Goal: Task Accomplishment & Management: Manage account settings

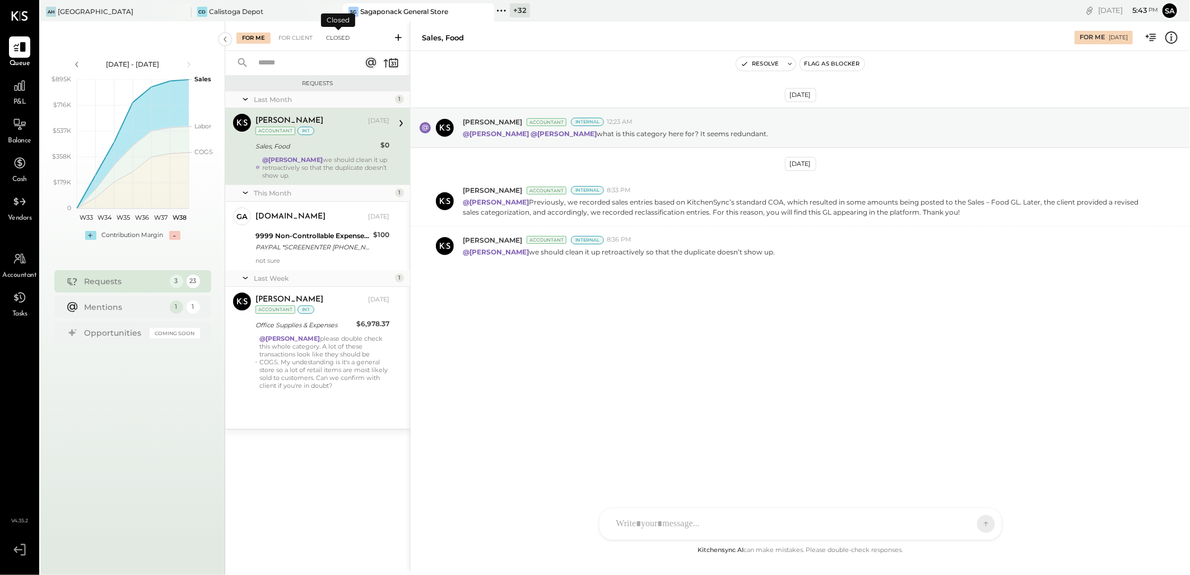
click at [338, 37] on div "Closed" at bounding box center [337, 37] width 35 height 11
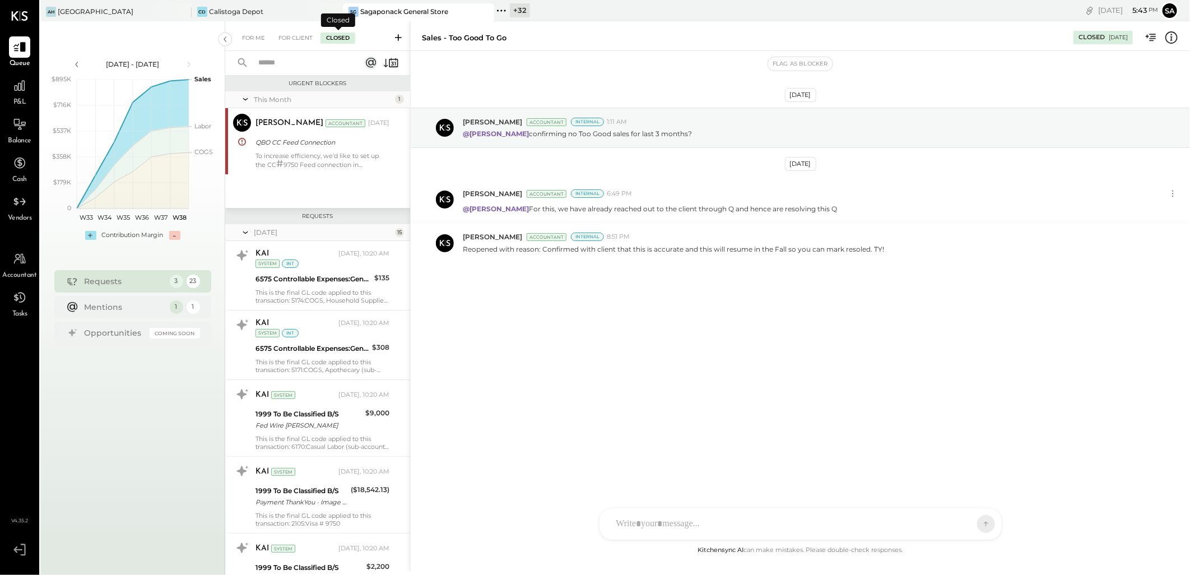
scroll to position [947, 0]
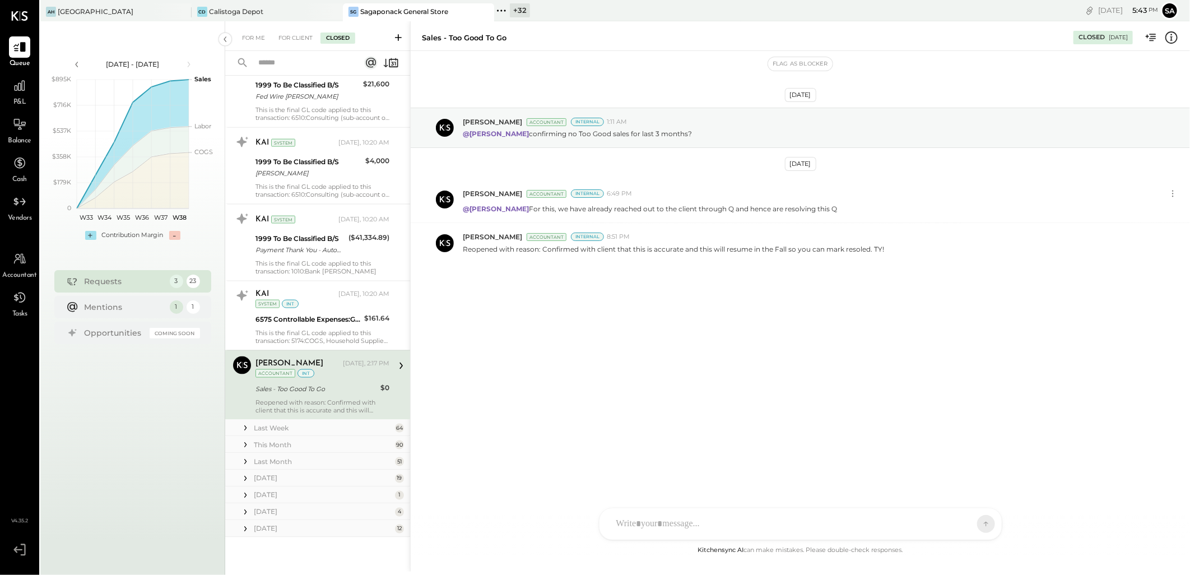
click at [298, 62] on input "text" at bounding box center [302, 63] width 101 height 18
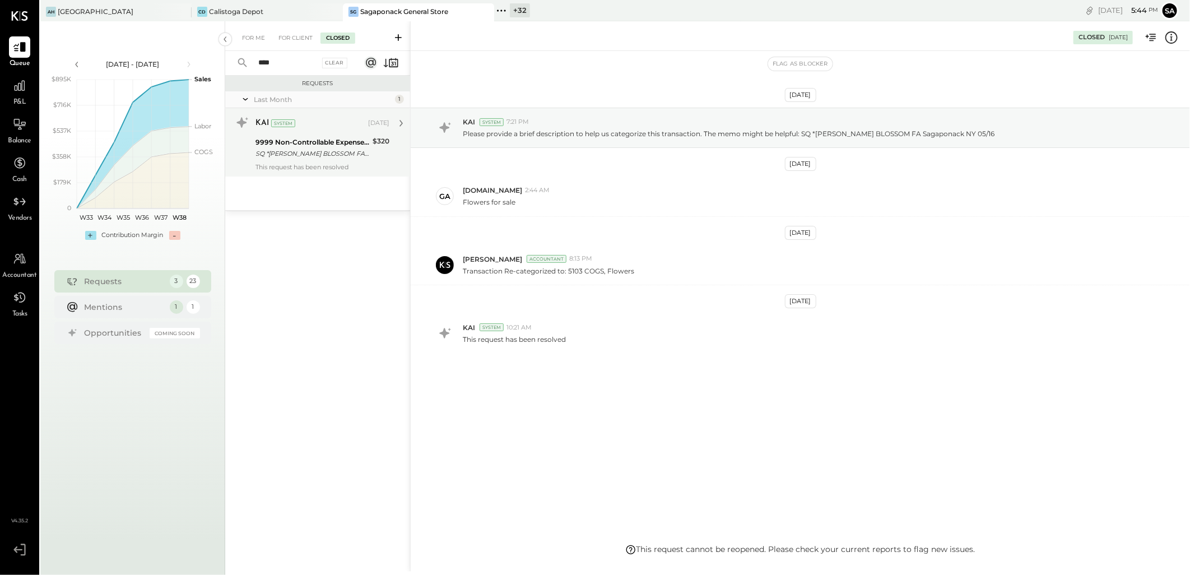
click at [324, 161] on div "KAI System [DATE] 9999 Non-Controllable Expenses:Other Income and Expenses:To B…" at bounding box center [322, 142] width 134 height 57
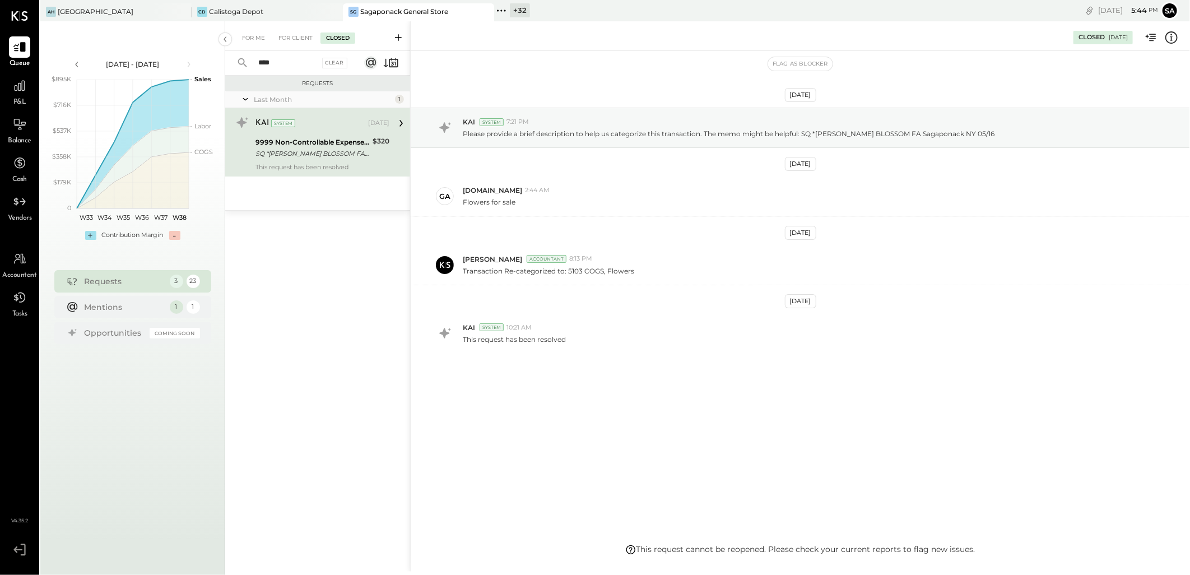
click at [1164, 35] on icon at bounding box center [1171, 37] width 15 height 15
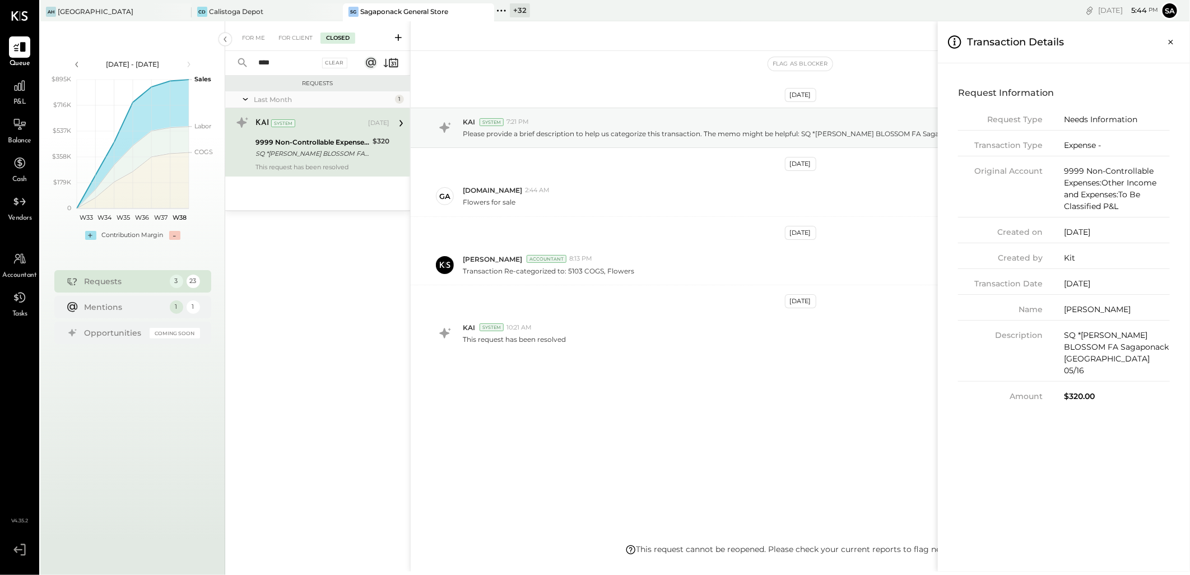
drag, startPoint x: 1174, startPoint y: 43, endPoint x: 1045, endPoint y: 82, distance: 134.5
click at [1174, 43] on icon "Close panel" at bounding box center [1170, 41] width 11 height 11
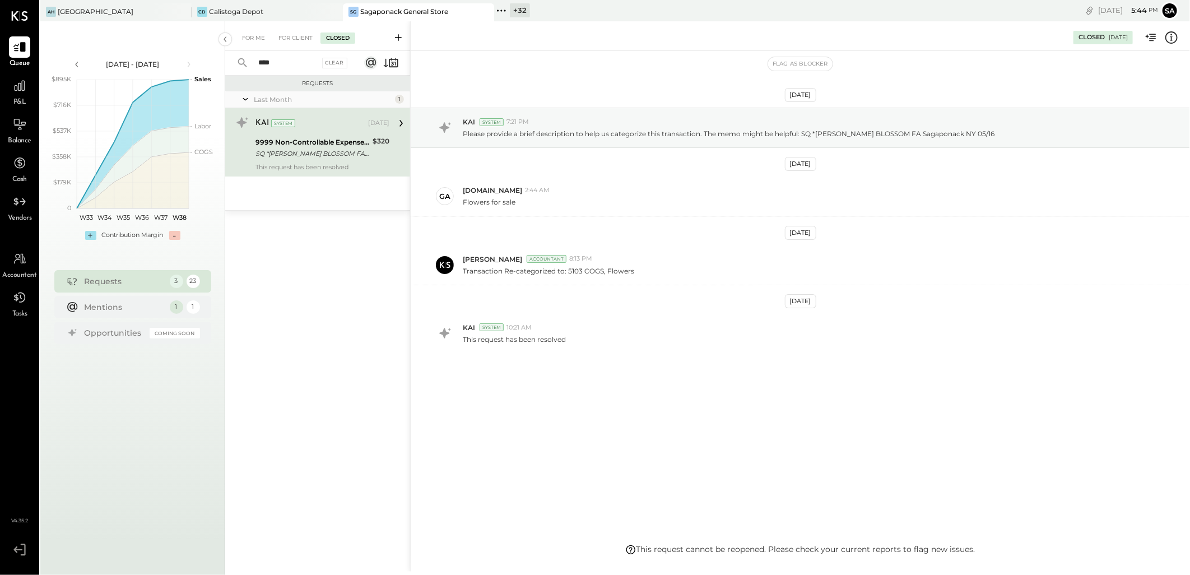
click at [281, 63] on input "****" at bounding box center [286, 63] width 68 height 18
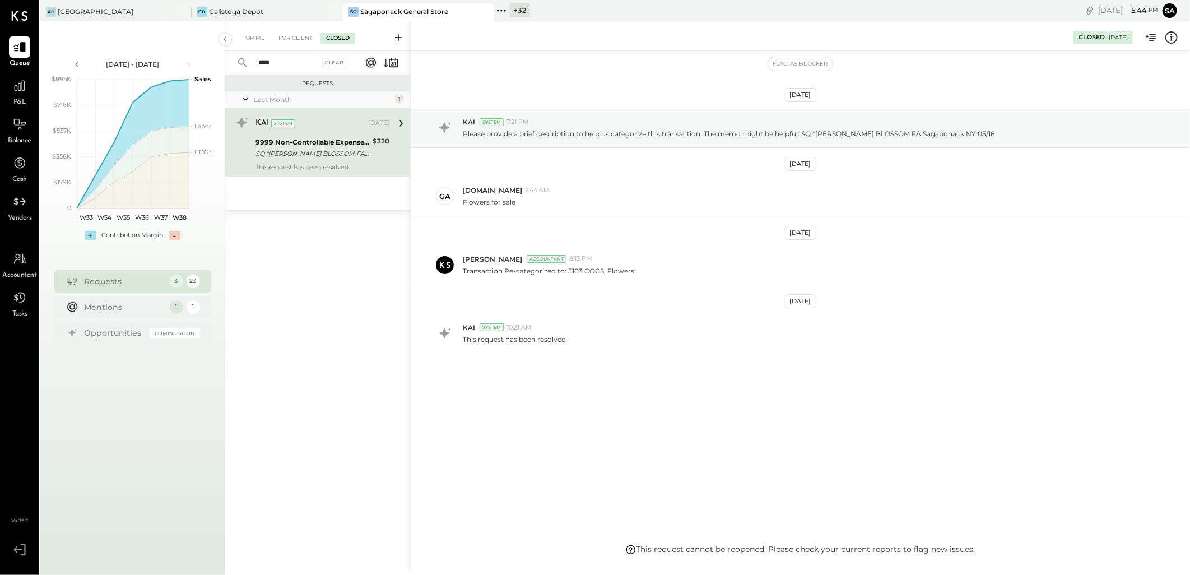
click at [281, 63] on input "****" at bounding box center [286, 63] width 68 height 18
type input "*******"
click at [251, 98] on div "Last Month 1" at bounding box center [317, 99] width 185 height 17
click at [338, 63] on div "Clear" at bounding box center [335, 63] width 26 height 11
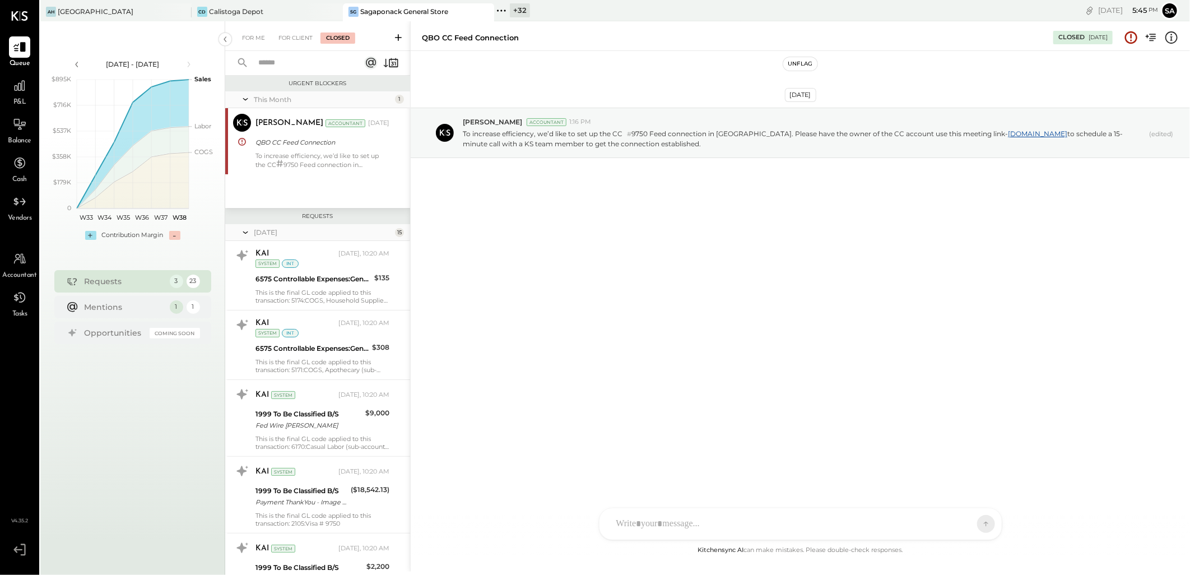
click at [284, 63] on input "text" at bounding box center [302, 63] width 101 height 18
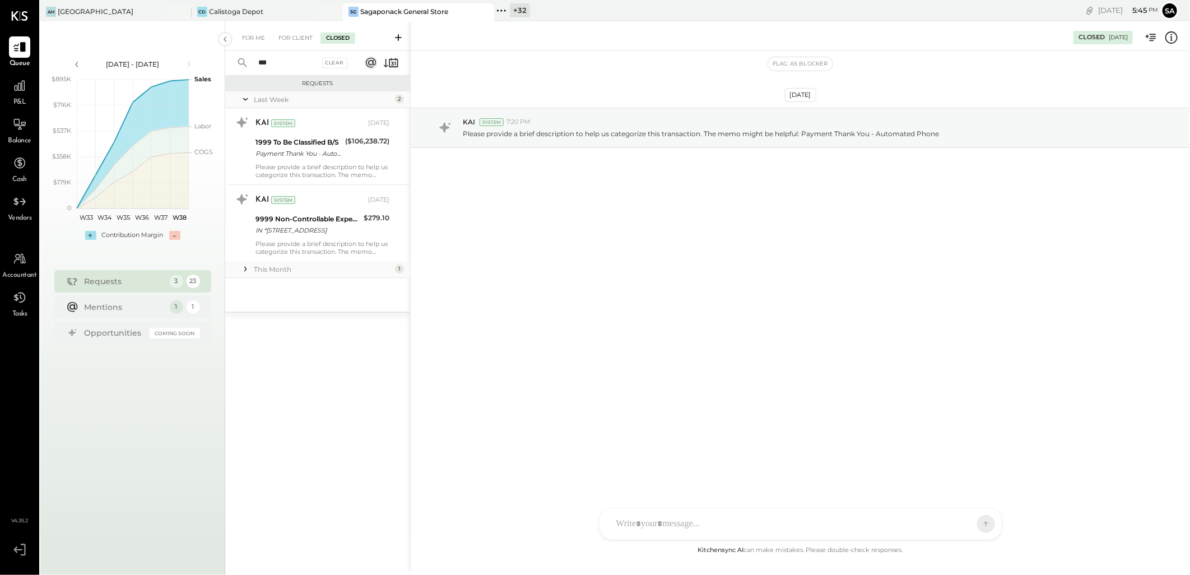
type input "***"
click at [243, 265] on icon at bounding box center [245, 268] width 11 height 11
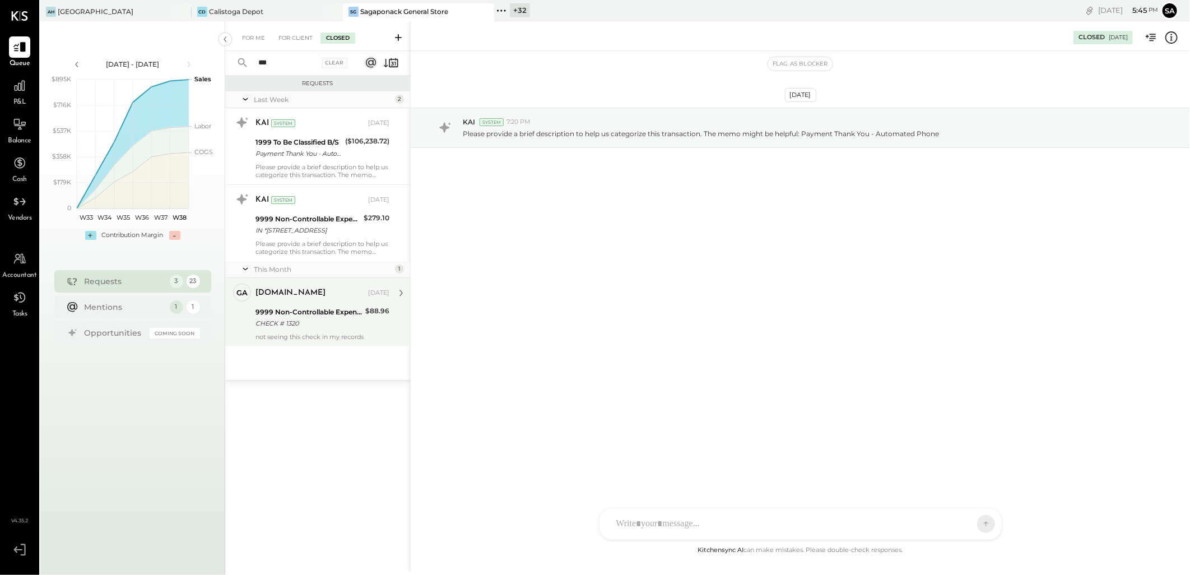
click at [282, 319] on div "CHECK # 1320" at bounding box center [308, 323] width 106 height 11
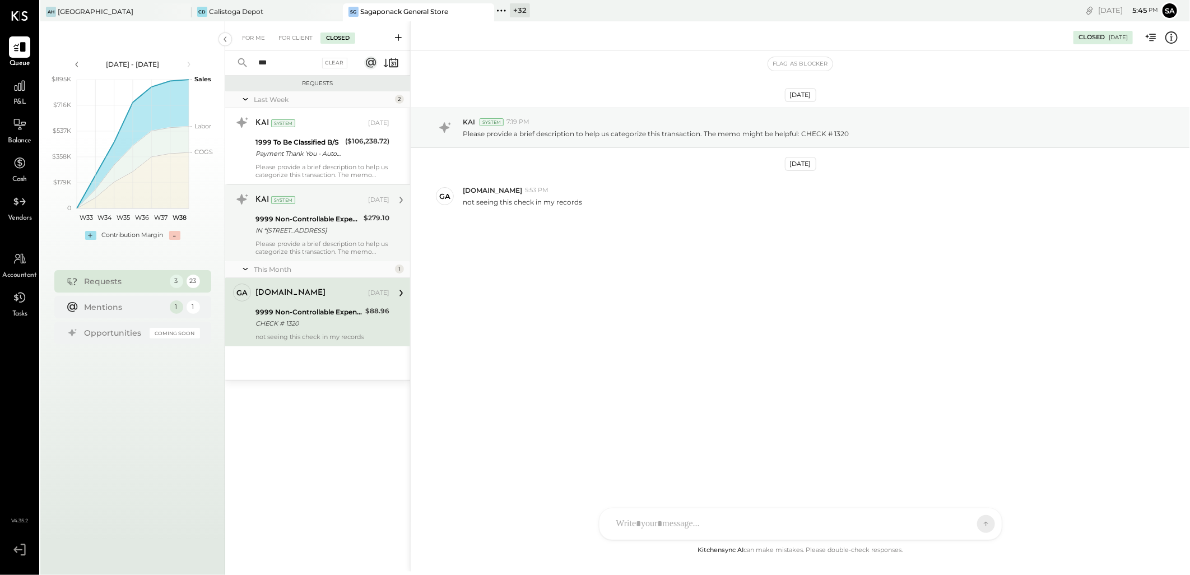
click at [322, 240] on div "Please provide a brief description to help us categorize this transaction. The …" at bounding box center [322, 248] width 134 height 16
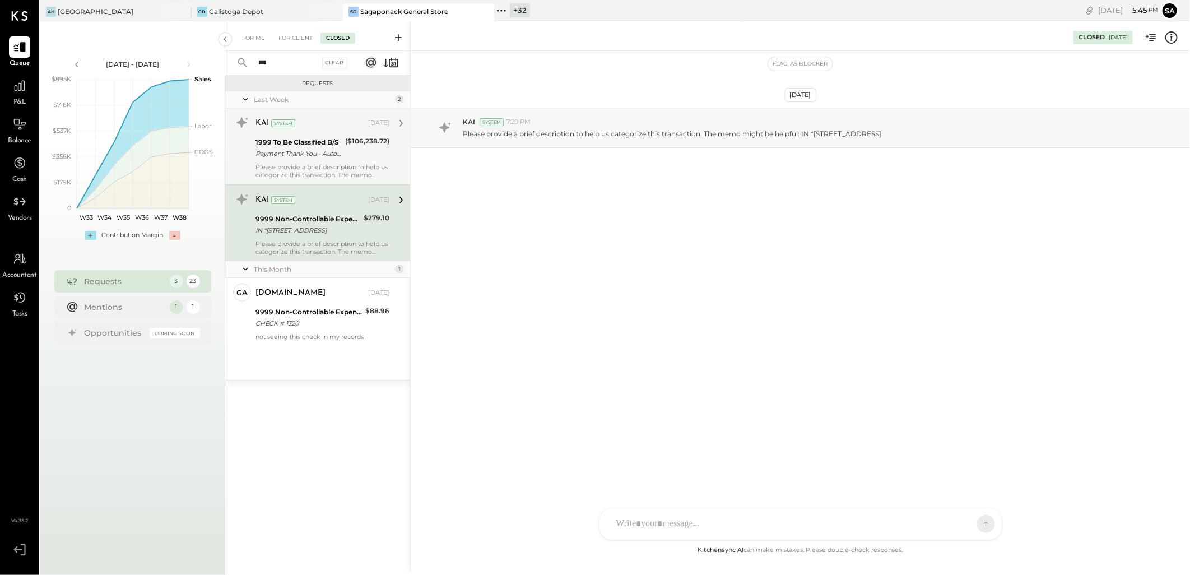
click at [315, 164] on div "Please provide a brief description to help us categorize this transaction. The …" at bounding box center [322, 171] width 134 height 16
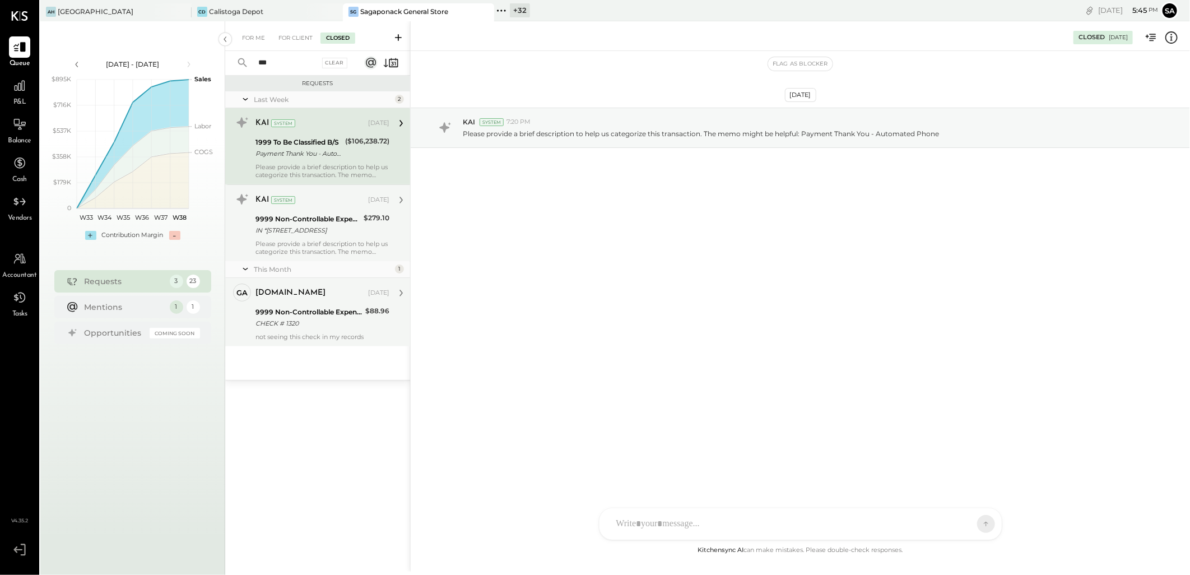
click at [300, 318] on div "CHECK # 1320" at bounding box center [308, 323] width 106 height 11
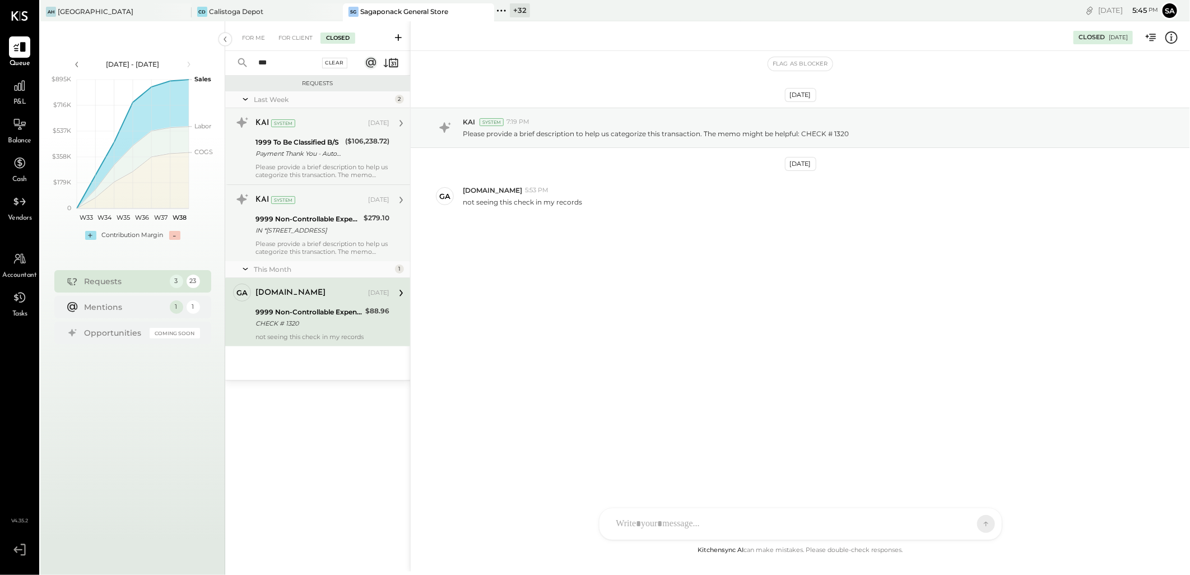
click at [334, 62] on div "Clear" at bounding box center [335, 63] width 26 height 11
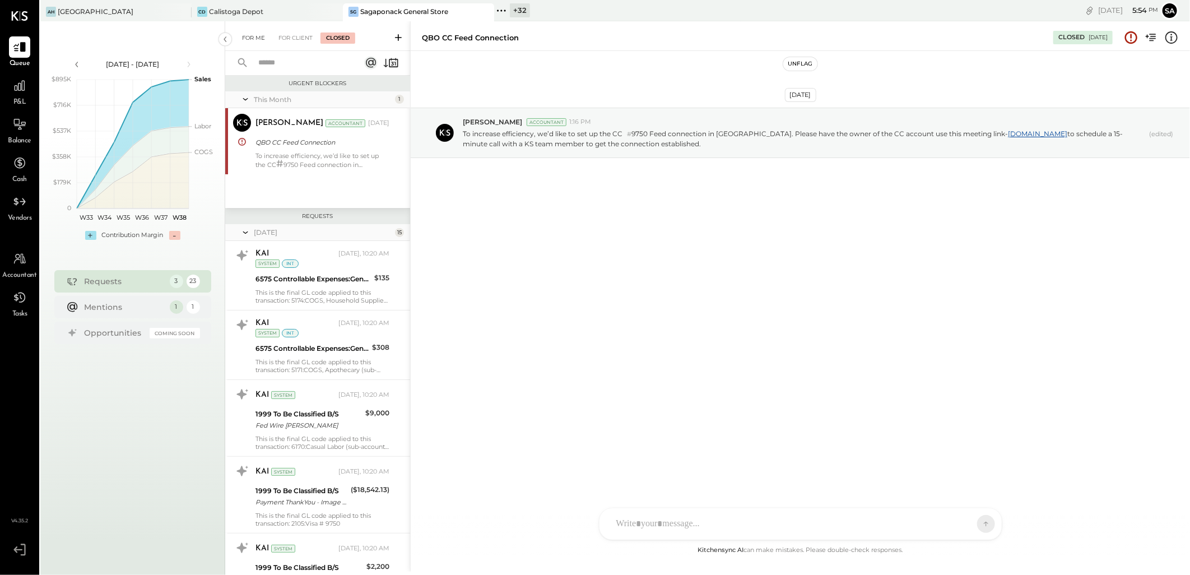
click at [247, 35] on div "For Me" at bounding box center [253, 37] width 34 height 11
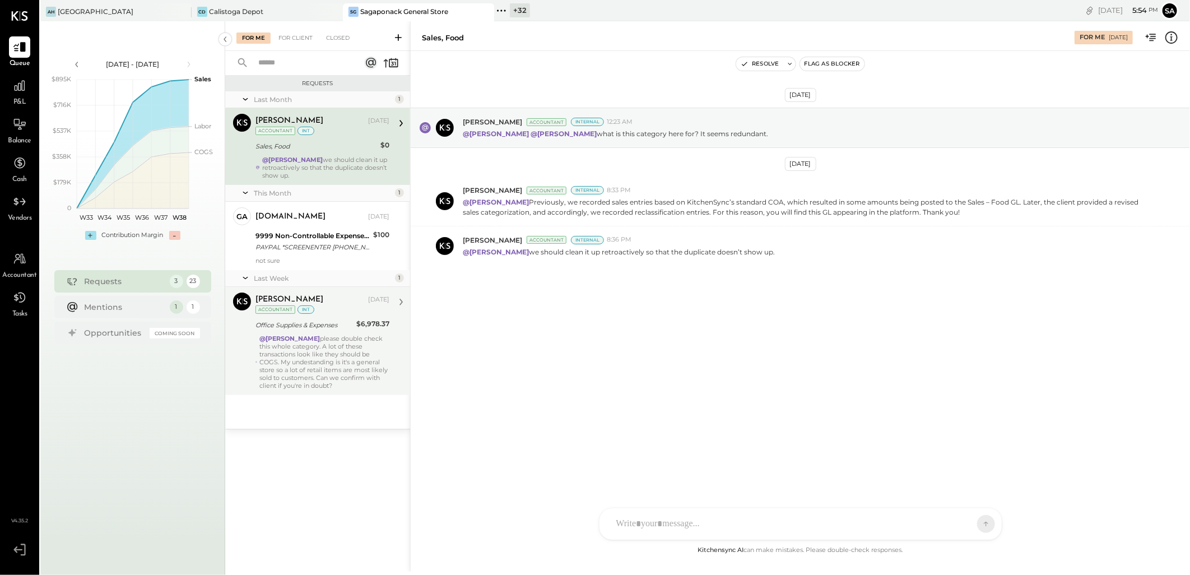
click at [317, 335] on div "@[PERSON_NAME] please double check this whole category. A lot of these transact…" at bounding box center [324, 361] width 130 height 55
